Goal: Task Accomplishment & Management: Complete application form

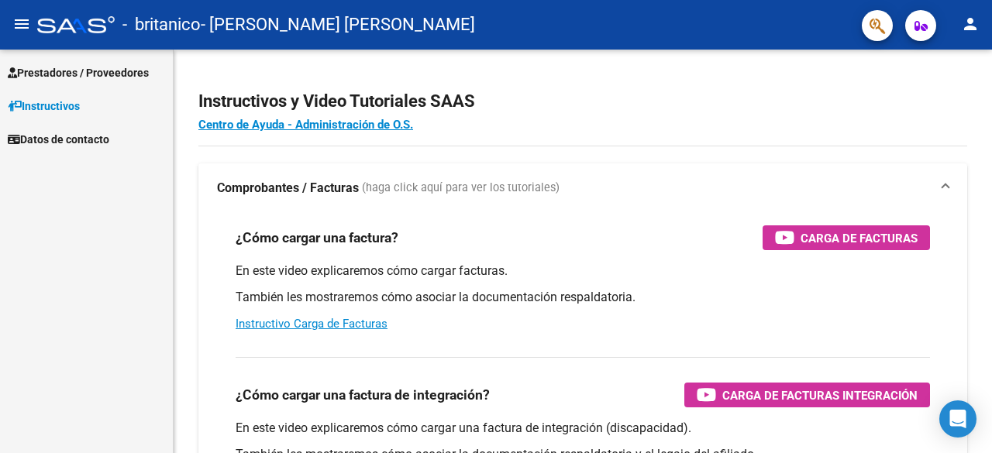
click at [88, 71] on span "Prestadores / Proveedores" at bounding box center [78, 72] width 141 height 17
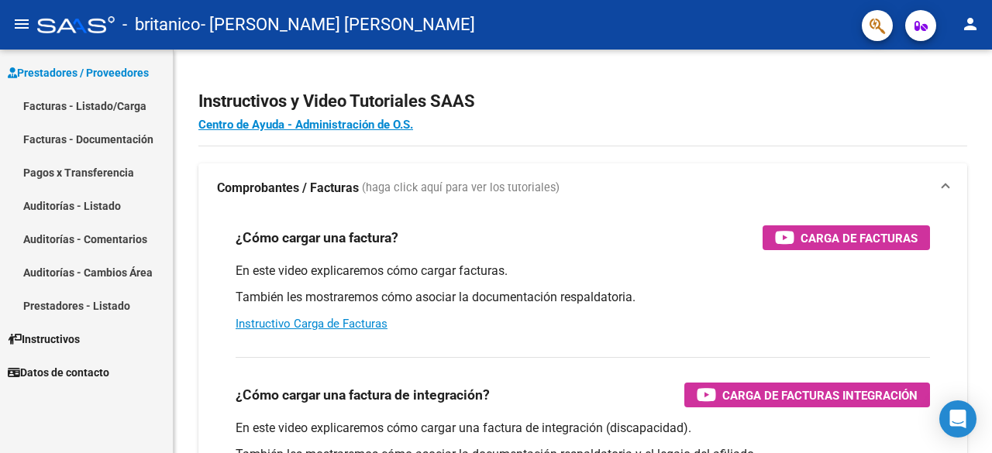
click at [83, 106] on link "Facturas - Listado/Carga" at bounding box center [86, 105] width 173 height 33
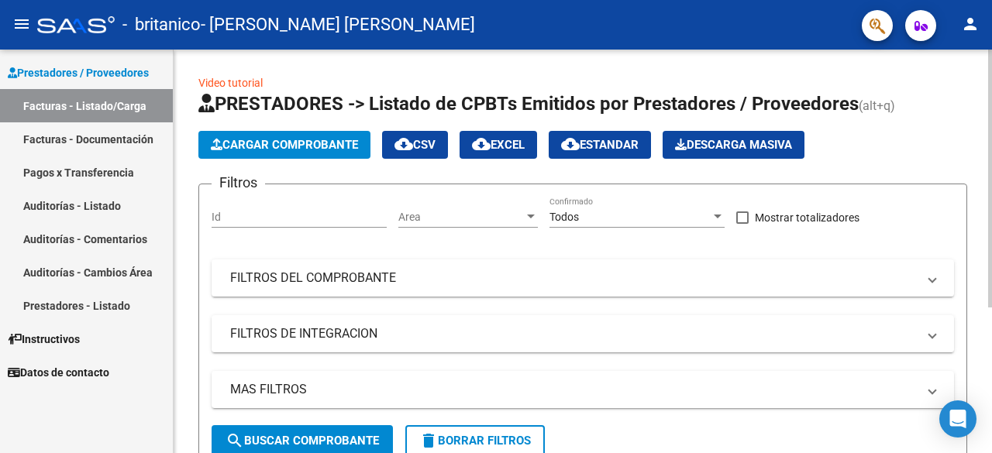
click at [304, 213] on input "Id" at bounding box center [299, 217] width 175 height 13
click at [635, 215] on div "Todos" at bounding box center [629, 217] width 161 height 13
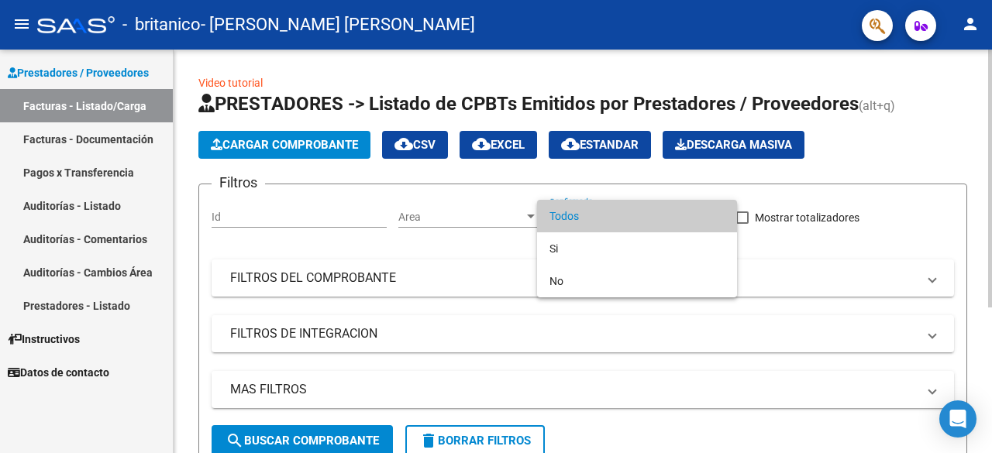
click at [635, 215] on span "Todos" at bounding box center [636, 216] width 175 height 33
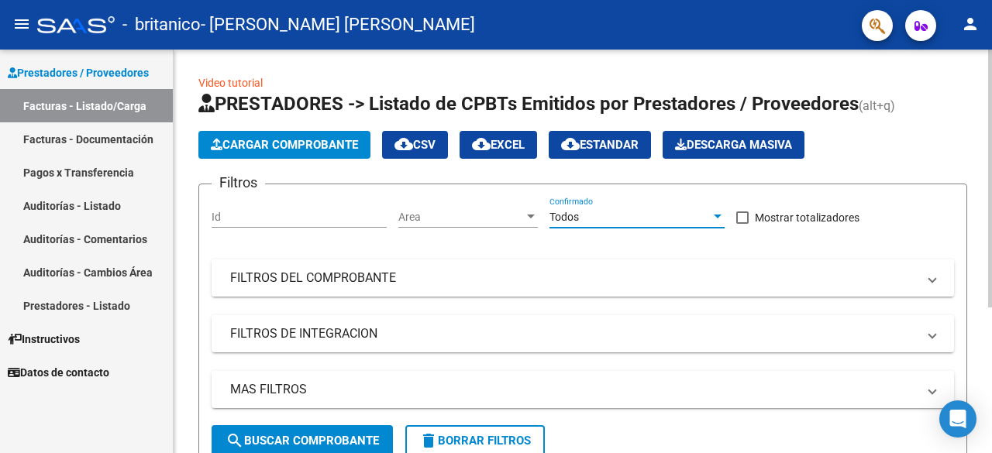
click at [586, 264] on mat-expansion-panel-header "FILTROS DEL COMPROBANTE" at bounding box center [583, 278] width 742 height 37
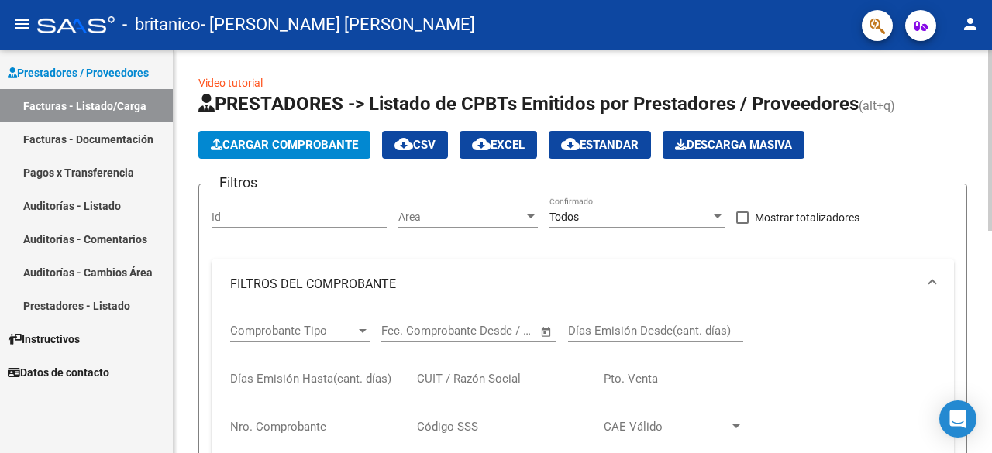
click at [586, 264] on mat-expansion-panel-header "FILTROS DEL COMPROBANTE" at bounding box center [583, 285] width 742 height 50
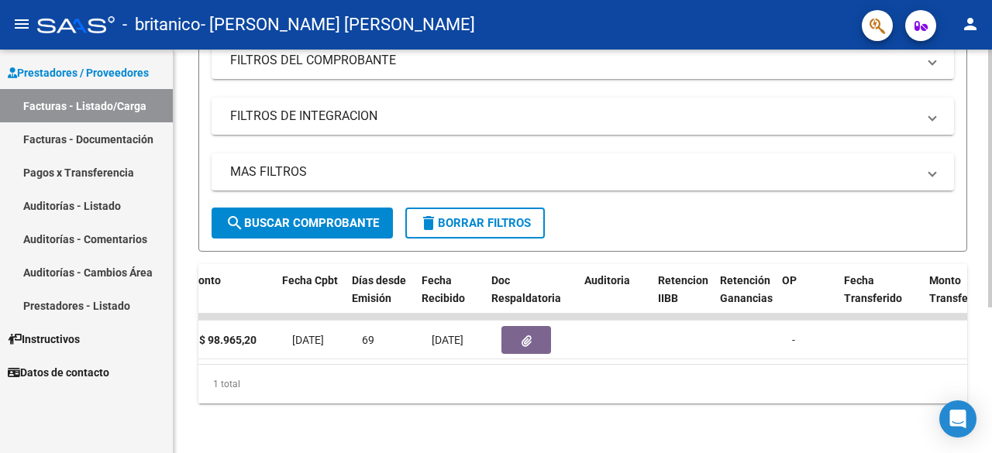
scroll to position [0, 723]
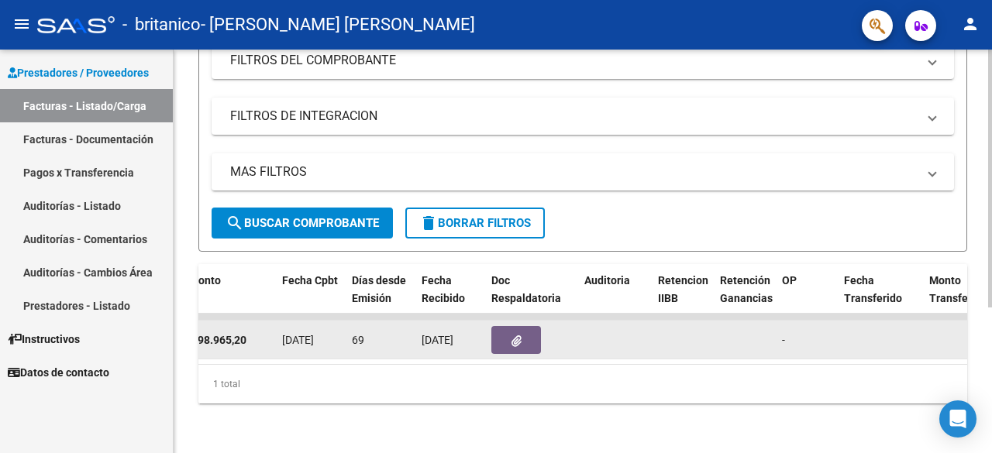
click at [514, 335] on icon "button" at bounding box center [516, 341] width 10 height 12
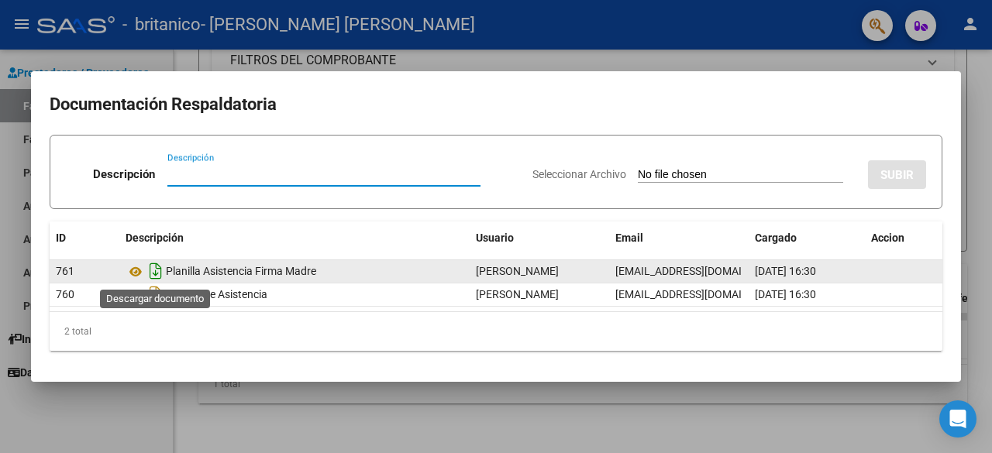
click at [163, 272] on icon "Descargar documento" at bounding box center [156, 271] width 20 height 25
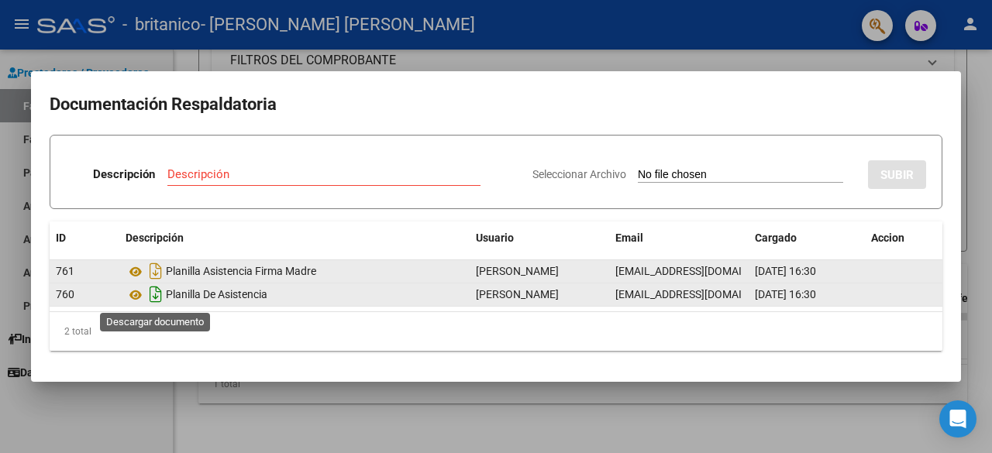
click at [155, 299] on icon "Descargar documento" at bounding box center [156, 294] width 20 height 25
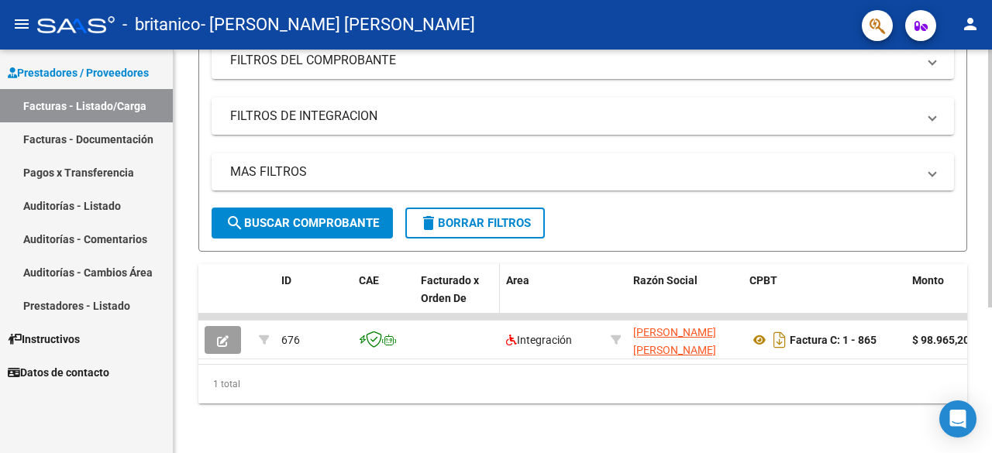
scroll to position [228, 0]
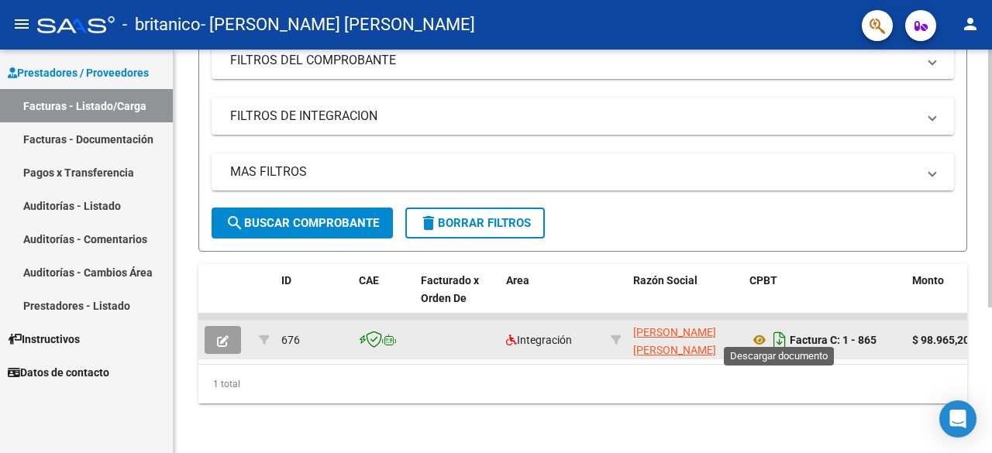
click at [783, 329] on icon "Descargar documento" at bounding box center [779, 340] width 20 height 25
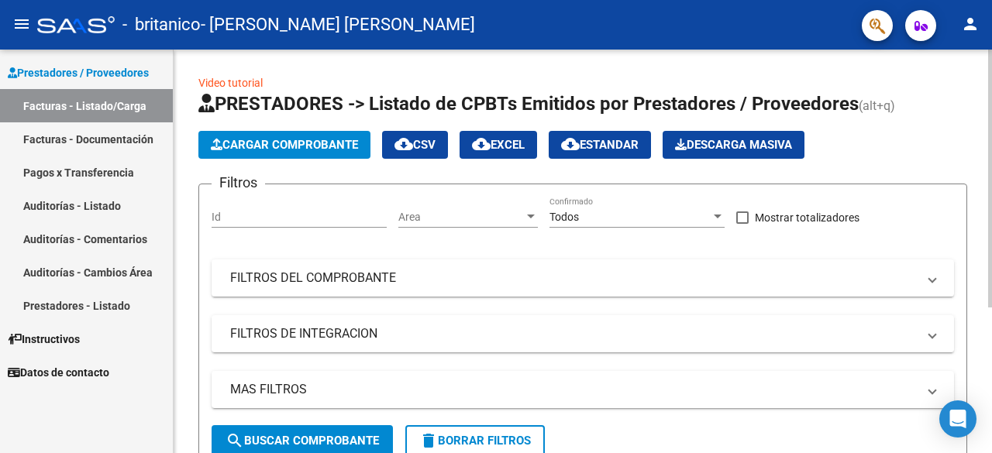
click at [259, 146] on span "Cargar Comprobante" at bounding box center [284, 145] width 147 height 14
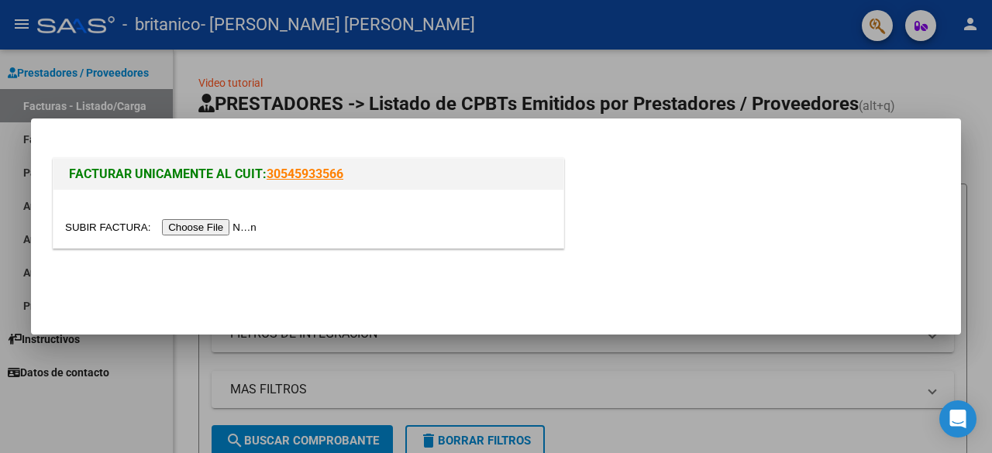
click at [315, 60] on div at bounding box center [496, 226] width 992 height 453
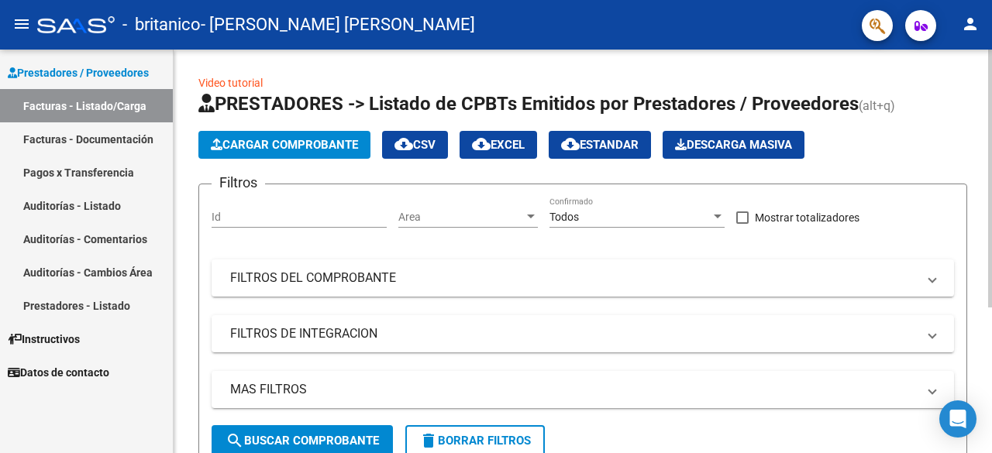
click at [279, 136] on button "Cargar Comprobante" at bounding box center [284, 145] width 172 height 28
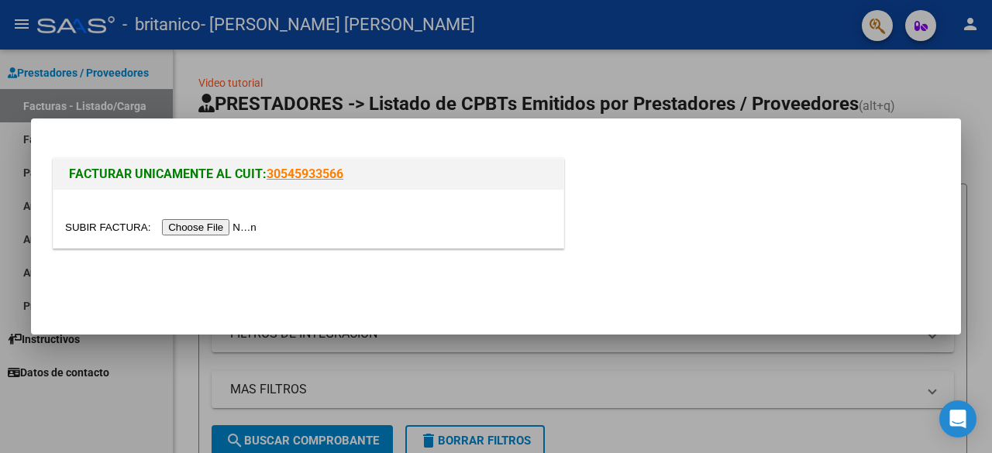
click at [211, 229] on input "file" at bounding box center [163, 227] width 196 height 16
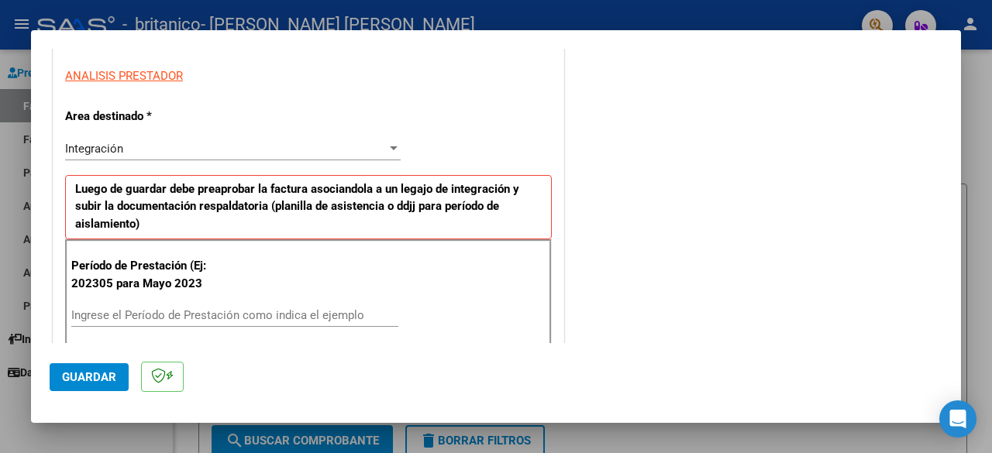
scroll to position [310, 0]
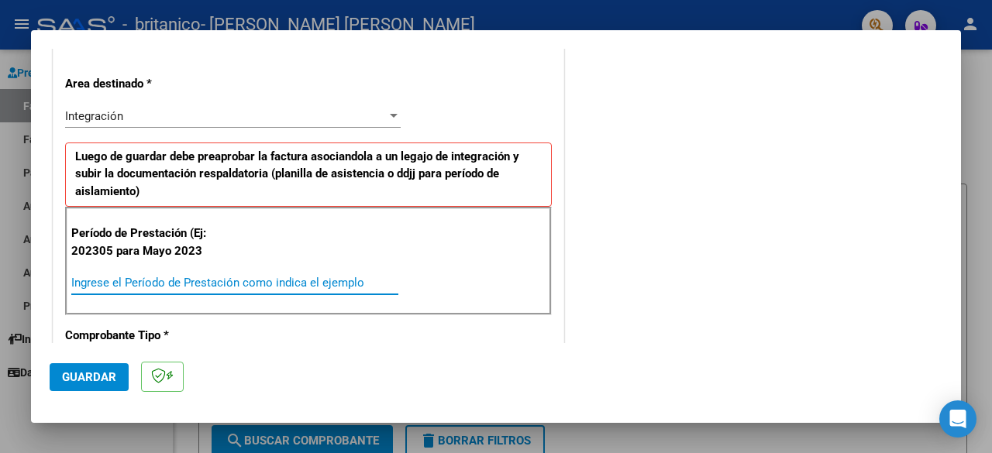
click at [123, 278] on input "Ingrese el Período de Prestación como indica el ejemplo" at bounding box center [234, 283] width 327 height 14
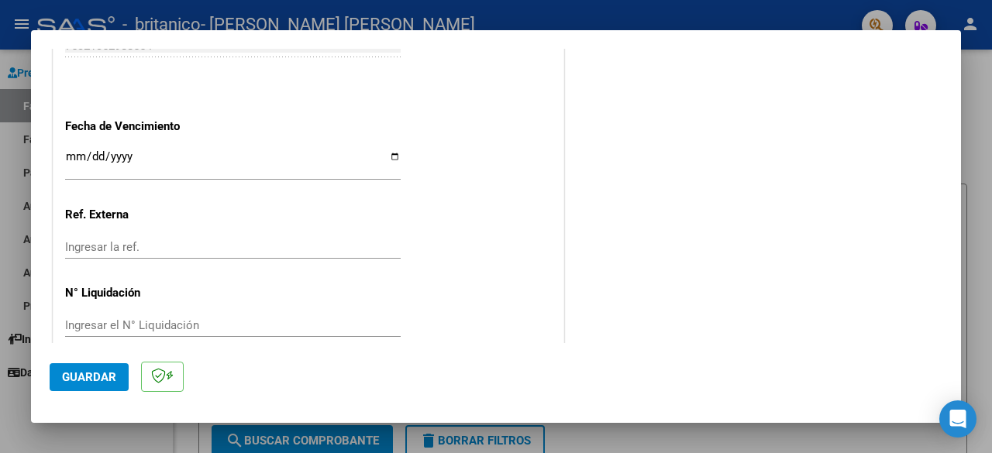
scroll to position [1071, 0]
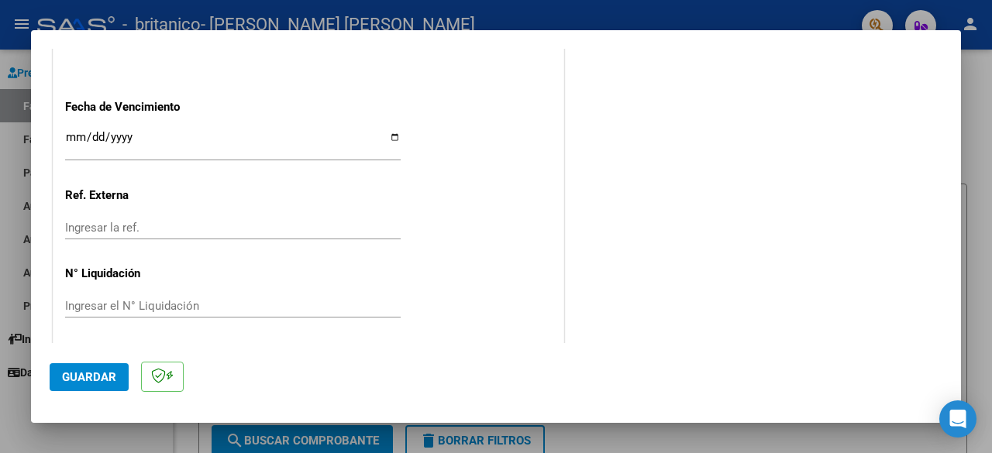
type input "202506"
click at [84, 384] on span "Guardar" at bounding box center [89, 377] width 54 height 14
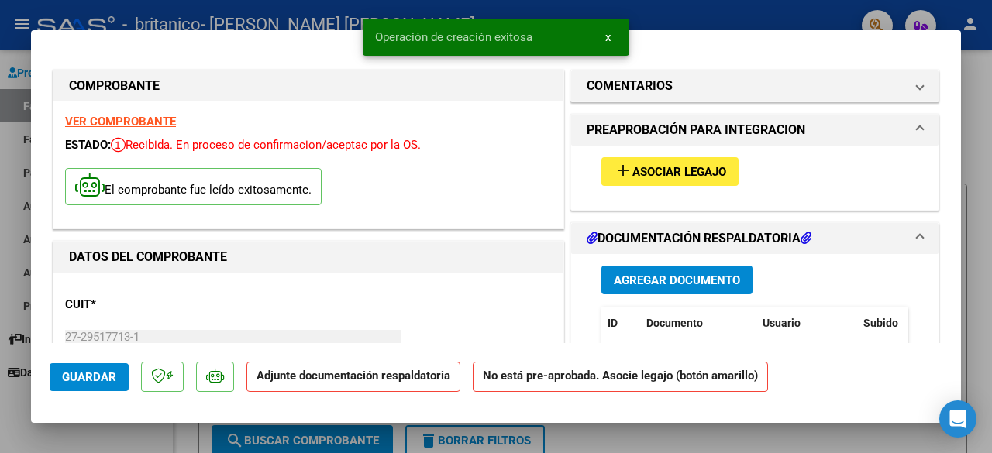
click at [711, 276] on span "Agregar Documento" at bounding box center [677, 280] width 126 height 14
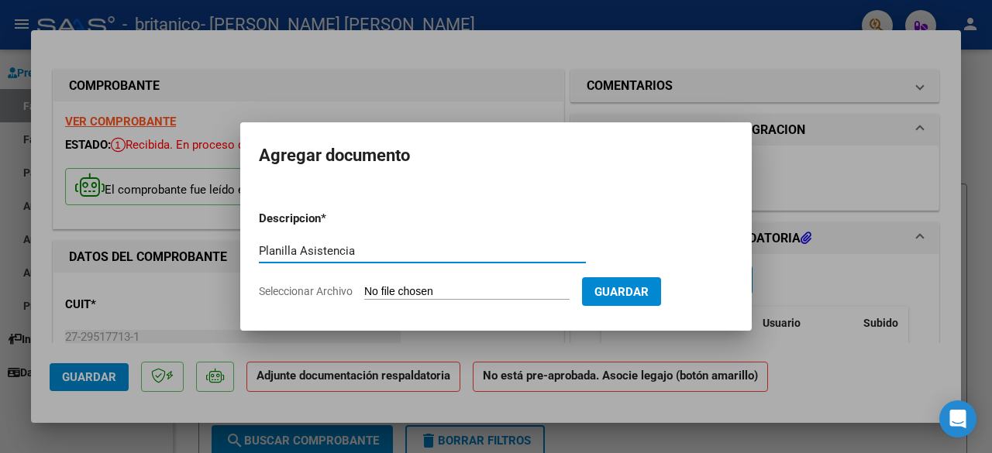
type input "Planilla Asistencia"
click at [419, 287] on input "Seleccionar Archivo" at bounding box center [466, 292] width 205 height 15
type input "C:\fakepath\Planilla Asistencia Agustin Calviño Junio.pdf"
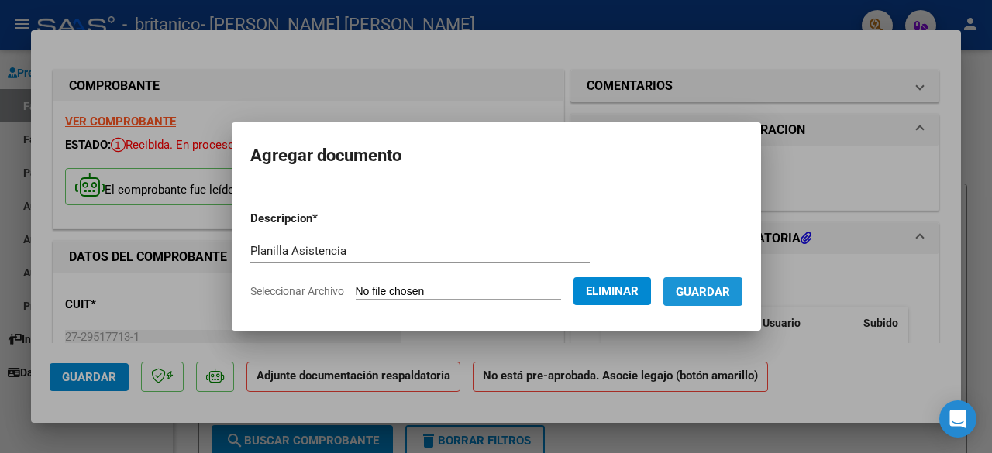
click at [699, 295] on span "Guardar" at bounding box center [703, 292] width 54 height 14
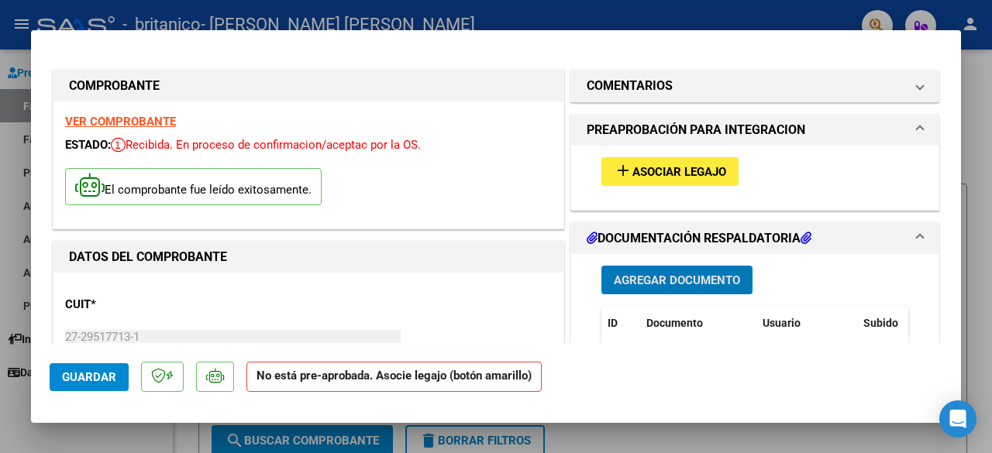
click at [648, 167] on span "Asociar Legajo" at bounding box center [679, 172] width 94 height 14
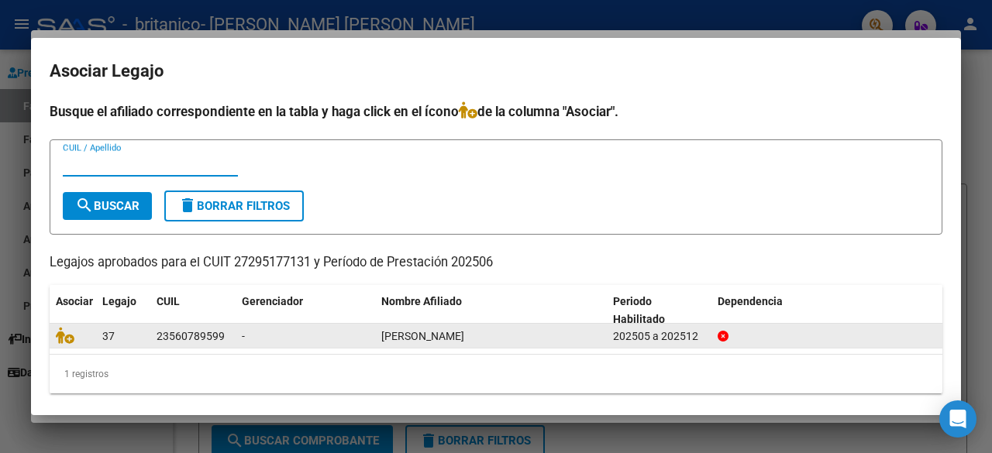
click at [143, 329] on div "37" at bounding box center [123, 337] width 42 height 18
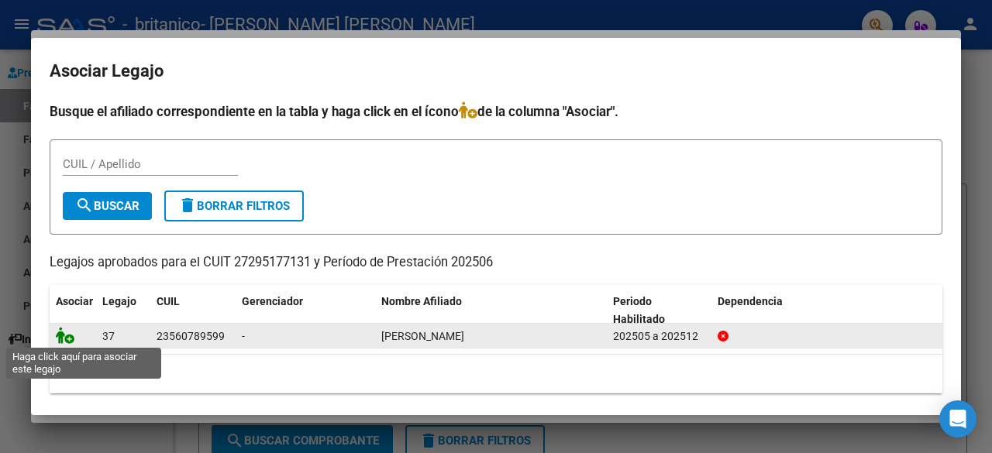
click at [70, 334] on icon at bounding box center [65, 335] width 19 height 17
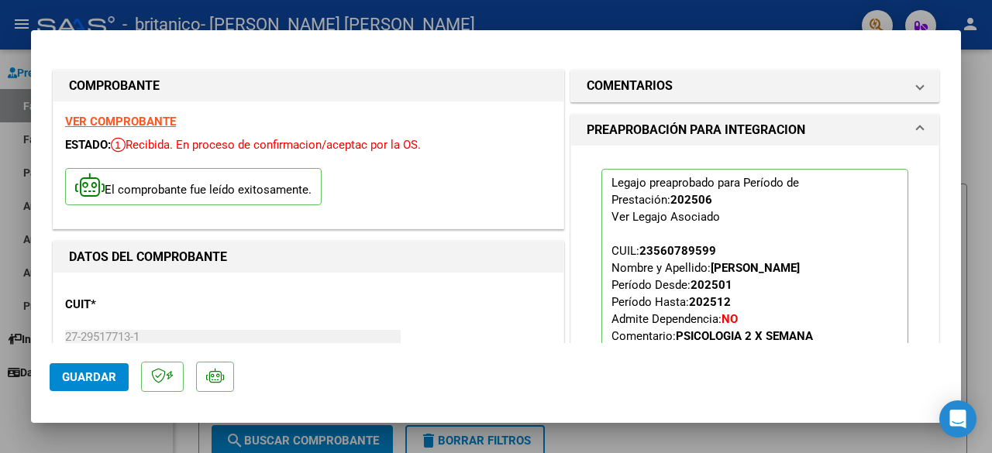
drag, startPoint x: 964, startPoint y: 90, endPoint x: 964, endPoint y: 106, distance: 16.3
click at [964, 106] on div at bounding box center [496, 226] width 992 height 453
type input "$ 0,00"
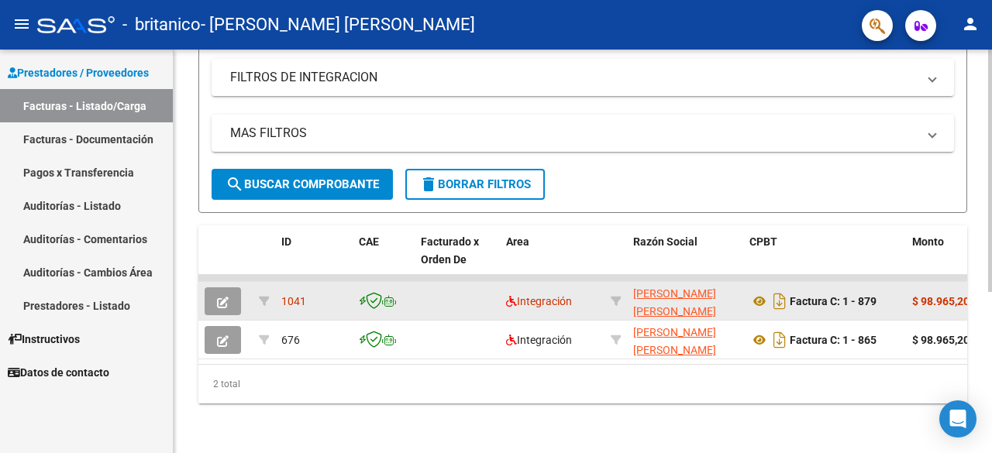
scroll to position [267, 0]
click at [991, 291] on div at bounding box center [990, 332] width 4 height 242
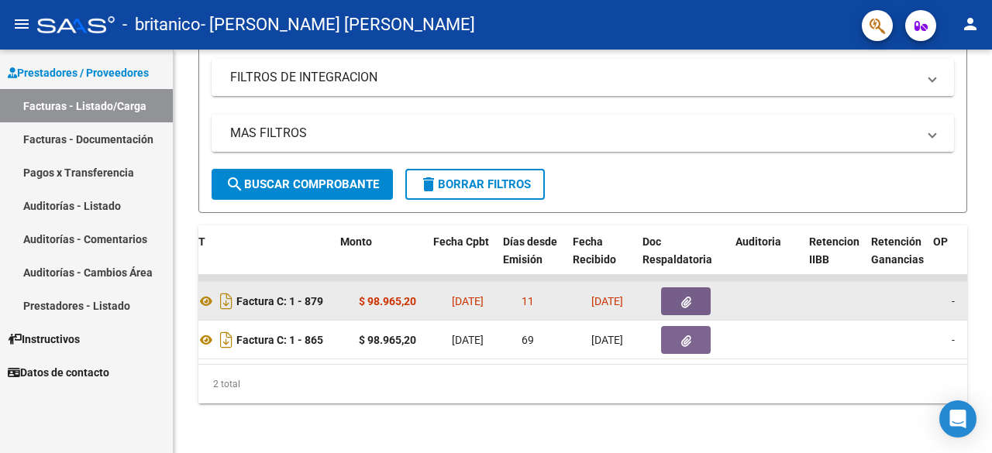
scroll to position [0, 551]
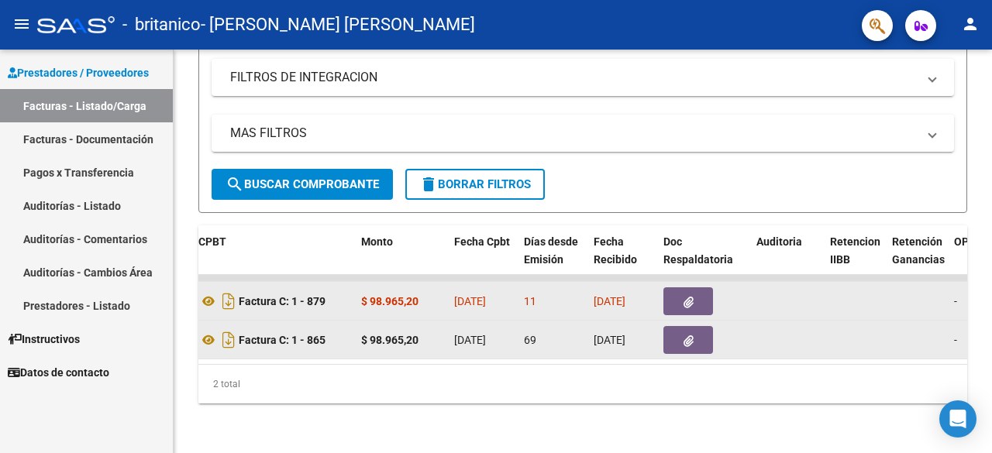
click at [703, 330] on button "button" at bounding box center [688, 340] width 50 height 28
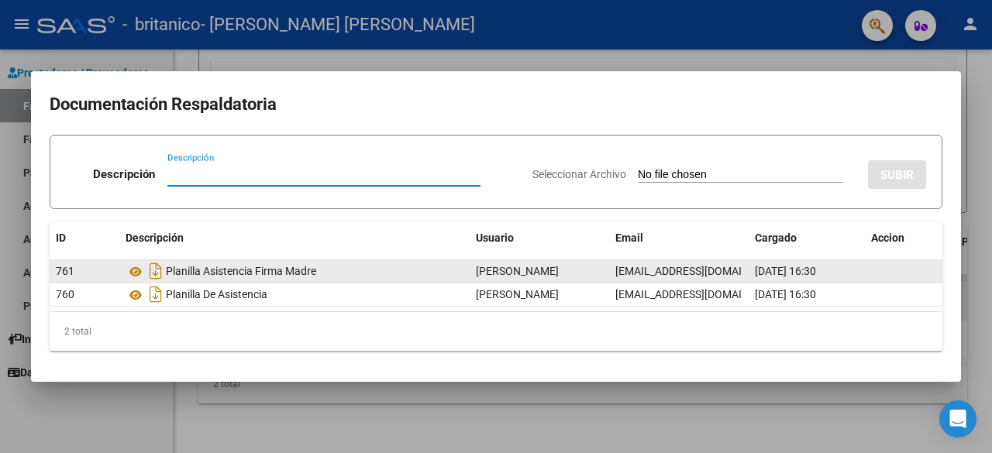
click at [322, 270] on div "Planilla Asistencia Firma Madre" at bounding box center [295, 271] width 338 height 25
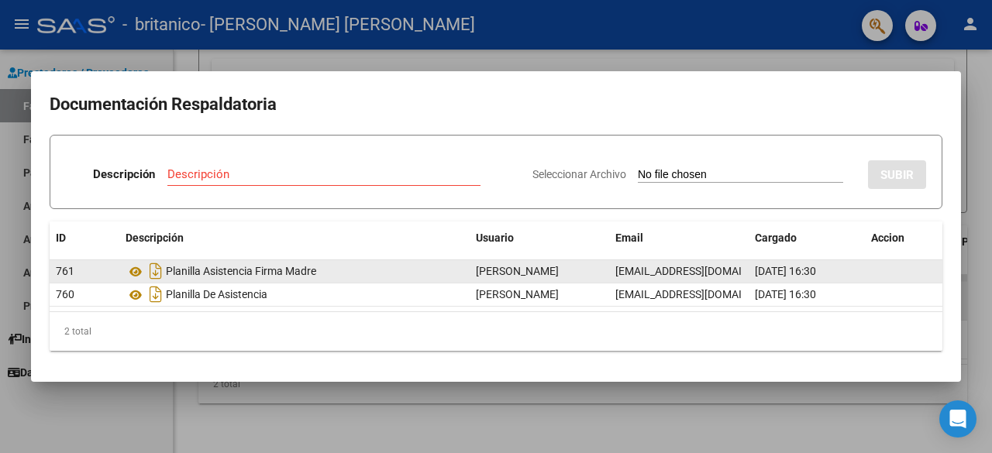
drag, startPoint x: 322, startPoint y: 270, endPoint x: 236, endPoint y: 270, distance: 86.8
click at [236, 270] on div "Planilla Asistencia Firma Madre" at bounding box center [295, 271] width 338 height 25
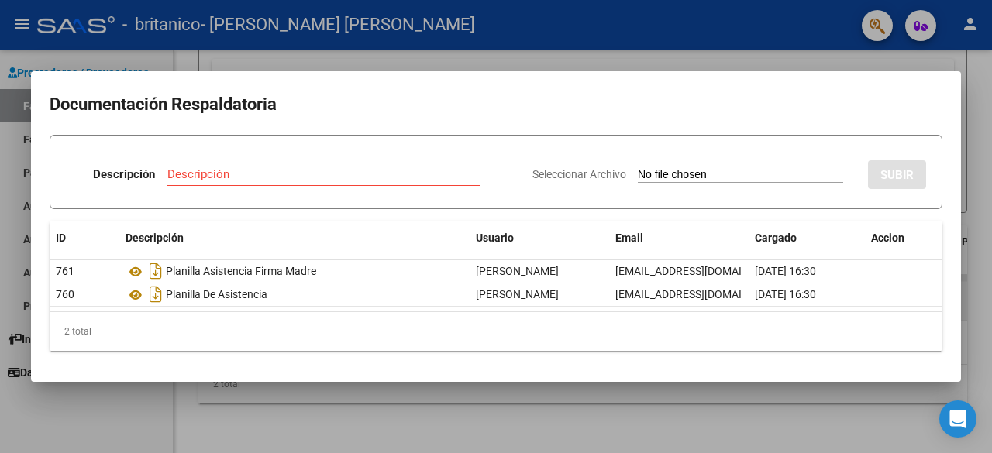
click at [715, 176] on input "Seleccionar Archivo" at bounding box center [740, 175] width 205 height 15
type input "C:\fakepath\Planilla Asistencia Agustin Calviño Mayo.pdf"
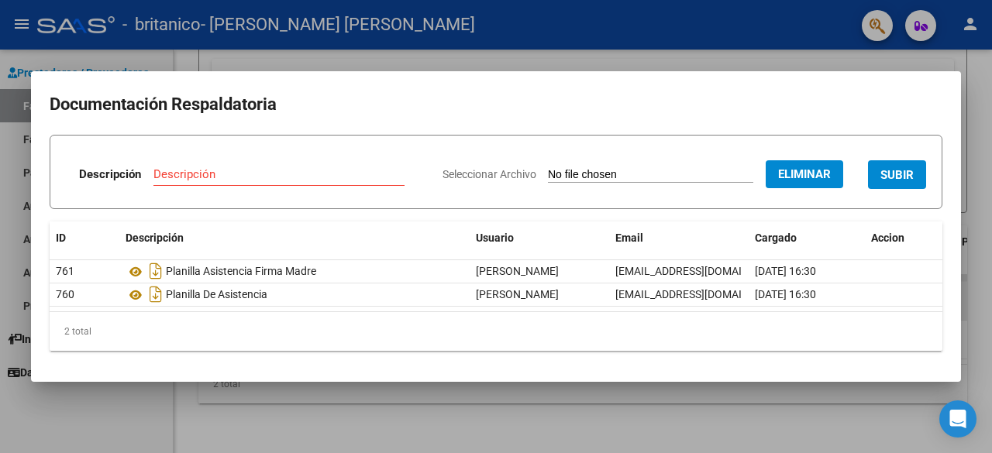
click at [270, 172] on input "Descripción" at bounding box center [278, 174] width 251 height 14
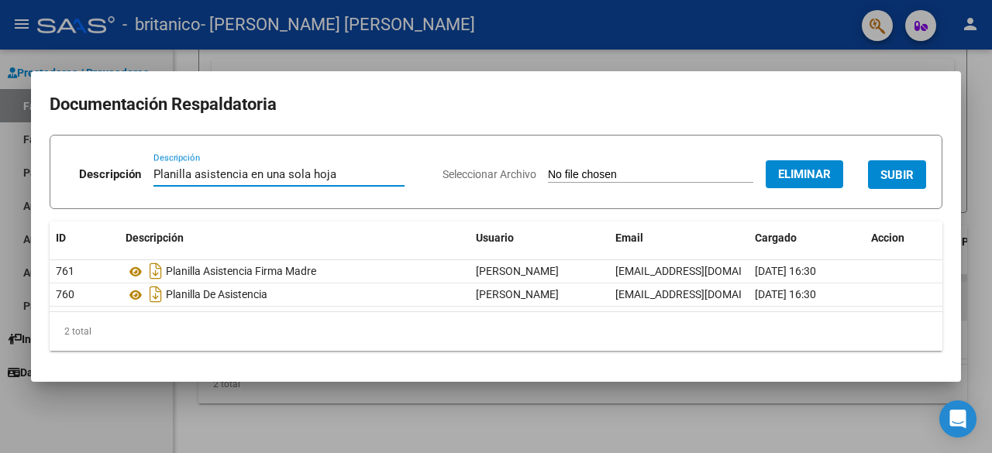
type input "Planilla asistencia en una sola hoja"
click at [892, 175] on span "SUBIR" at bounding box center [896, 175] width 33 height 14
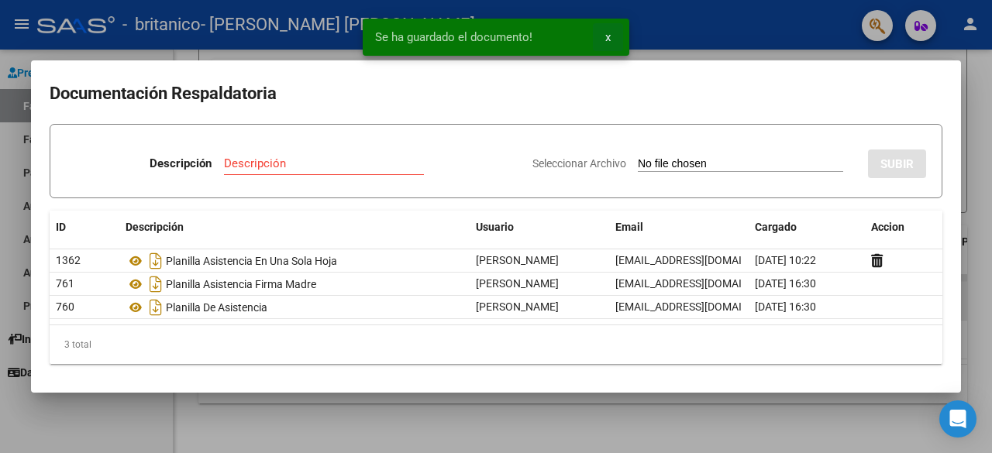
click at [608, 38] on span "x" at bounding box center [607, 37] width 5 height 14
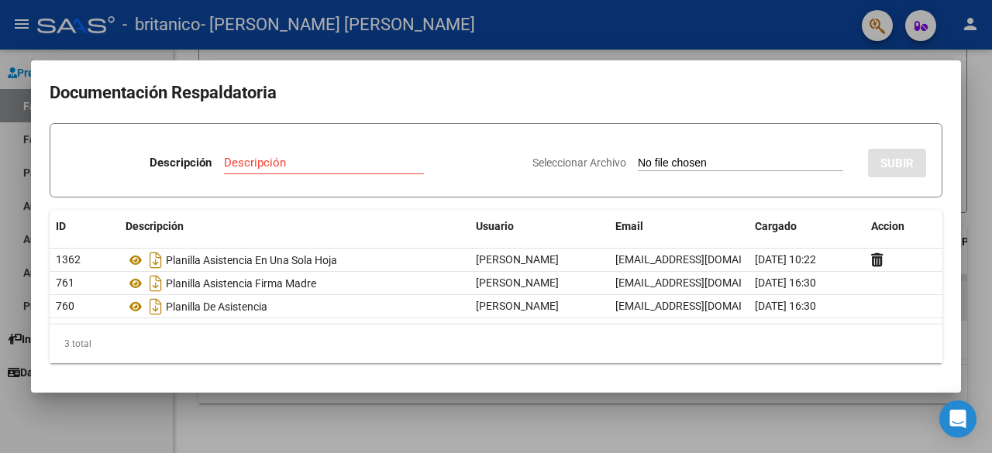
scroll to position [0, 0]
click at [816, 414] on div at bounding box center [496, 226] width 992 height 453
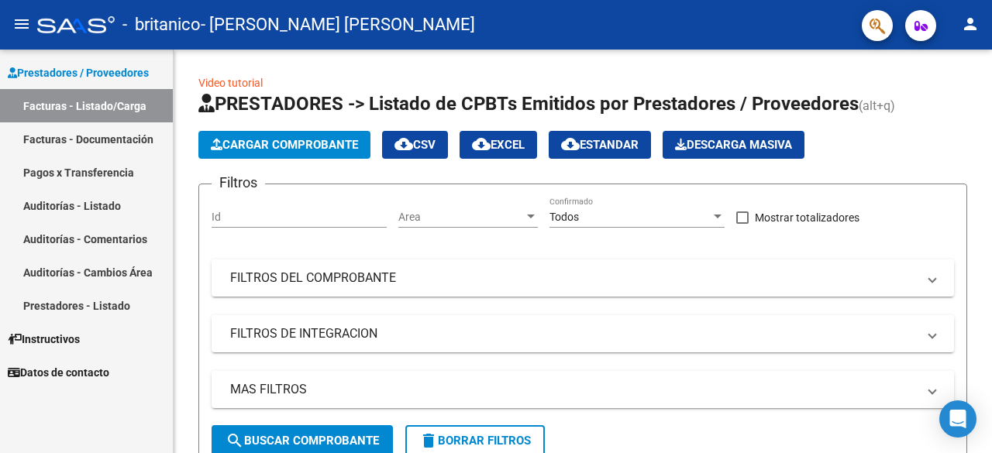
scroll to position [232, 0]
